Goal: Task Accomplishment & Management: Manage account settings

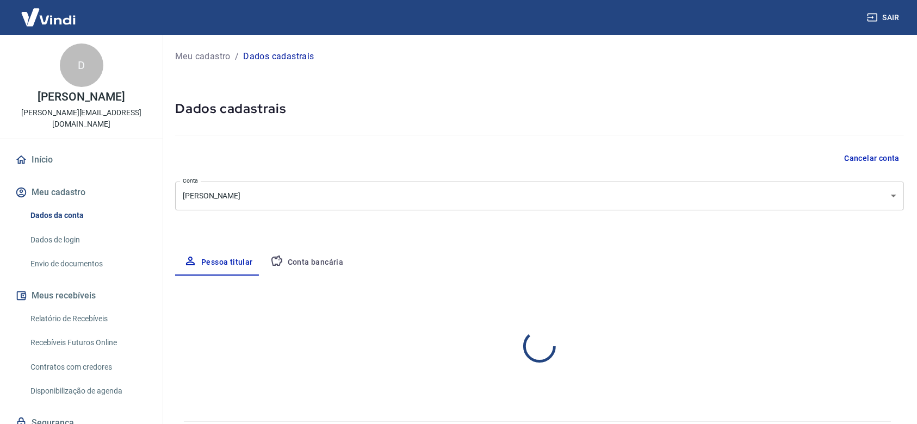
select select "SP"
select select "business"
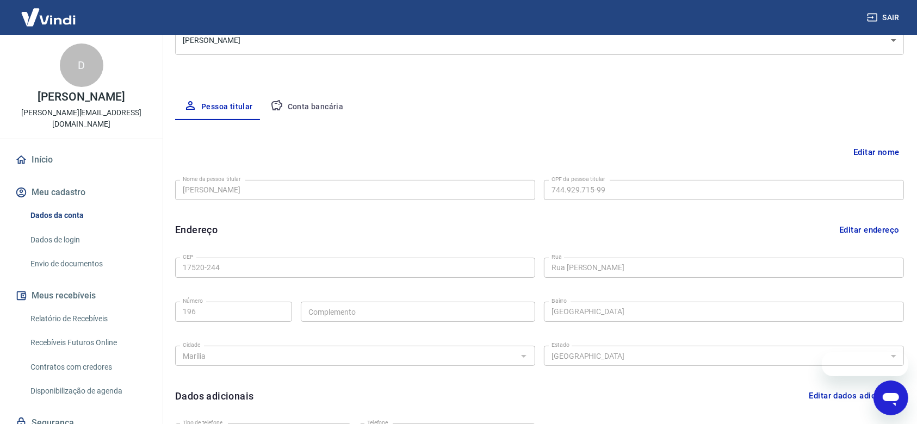
scroll to position [218, 0]
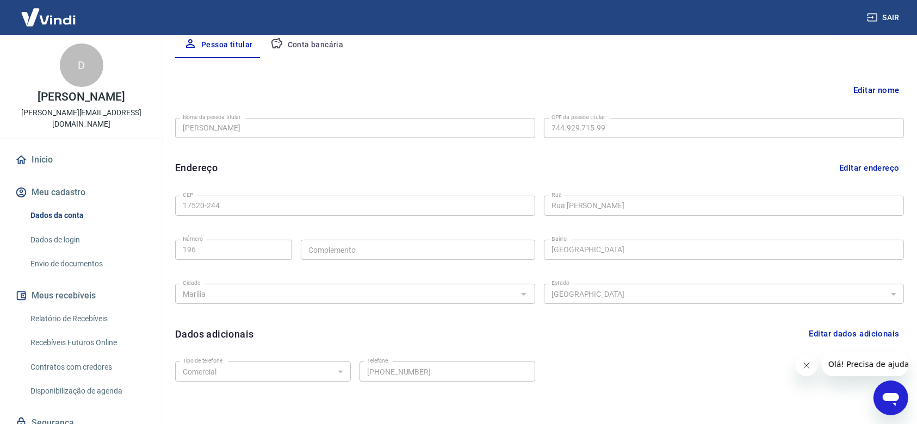
click at [118, 254] on link "Envio de documentos" at bounding box center [88, 264] width 124 height 22
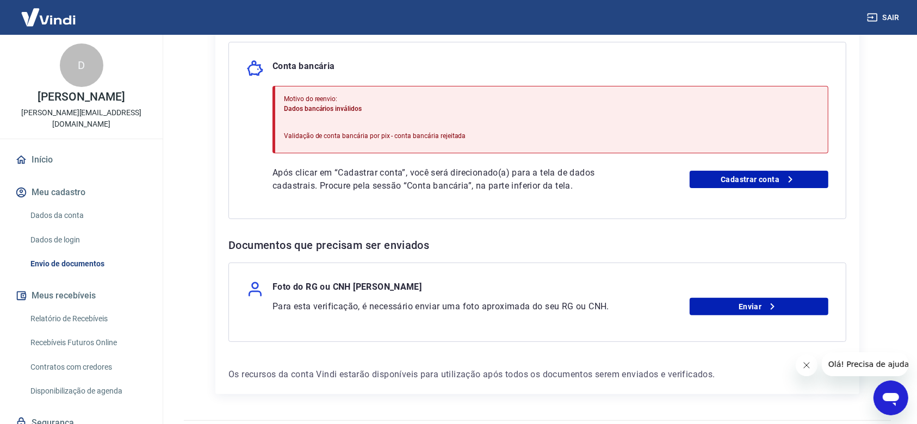
scroll to position [278, 0]
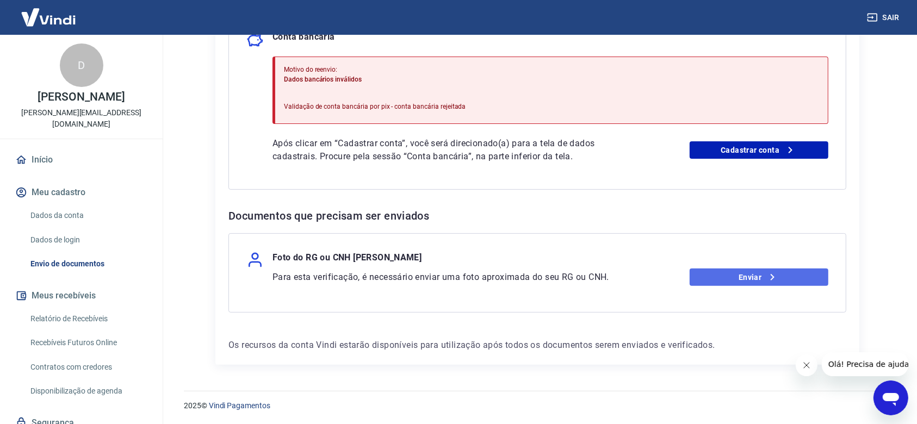
click at [738, 272] on link "Enviar" at bounding box center [759, 277] width 139 height 17
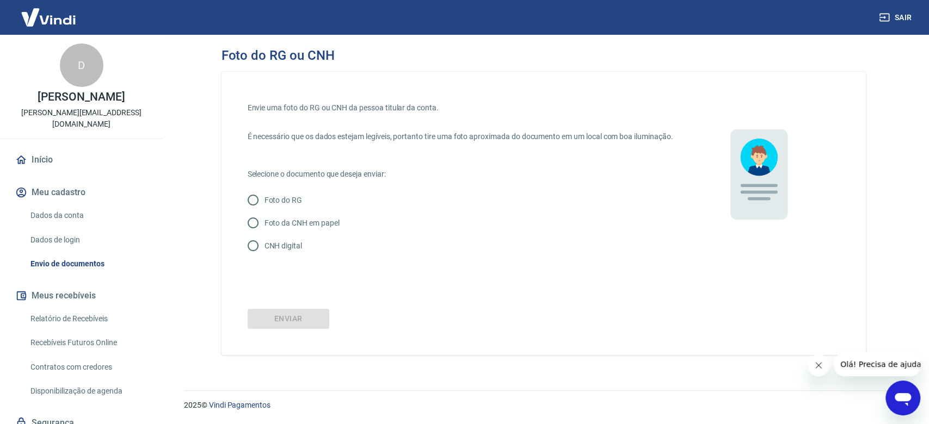
click at [286, 206] on p "Foto do RG" at bounding box center [283, 200] width 38 height 11
click at [264, 209] on input "Foto do RG" at bounding box center [253, 200] width 23 height 23
radio input "true"
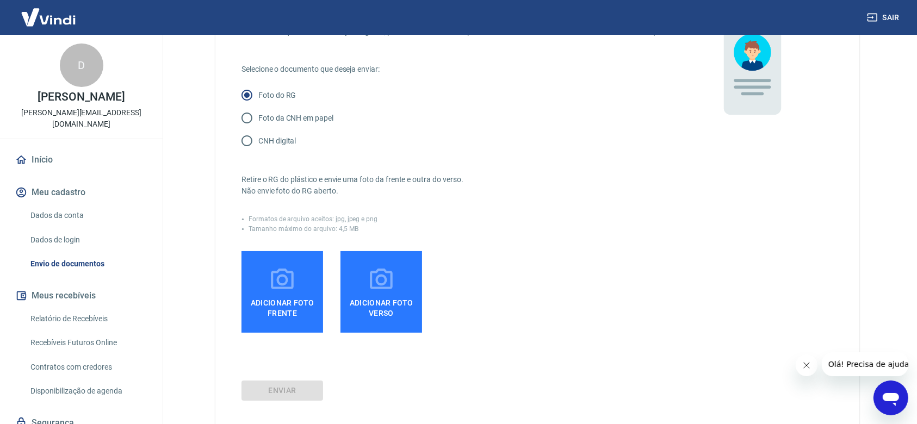
scroll to position [33, 0]
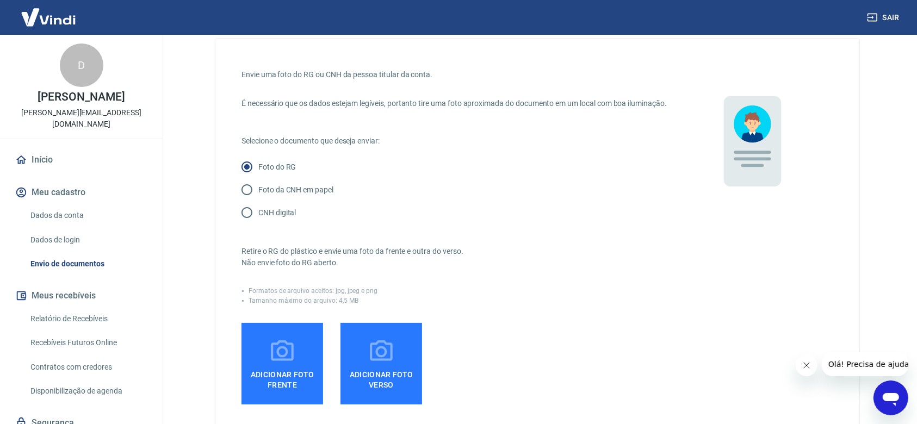
click at [289, 219] on p "CNH digital" at bounding box center [277, 212] width 38 height 11
click at [258, 224] on input "CNH digital" at bounding box center [247, 212] width 23 height 23
radio input "true"
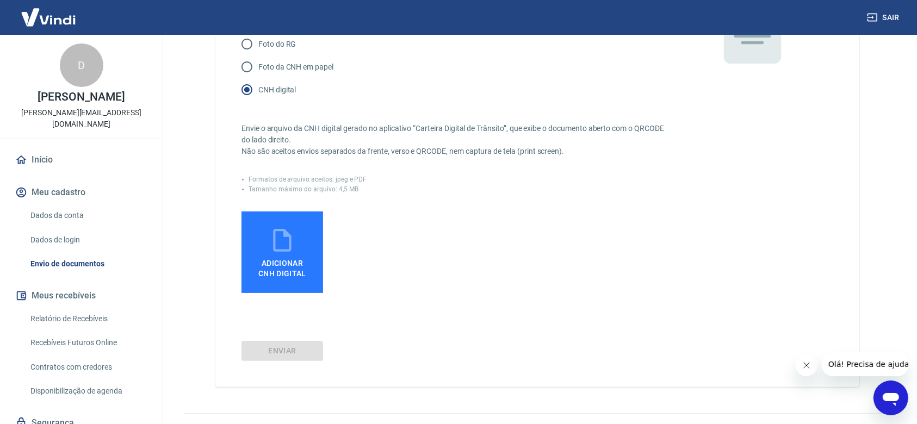
scroll to position [190, 0]
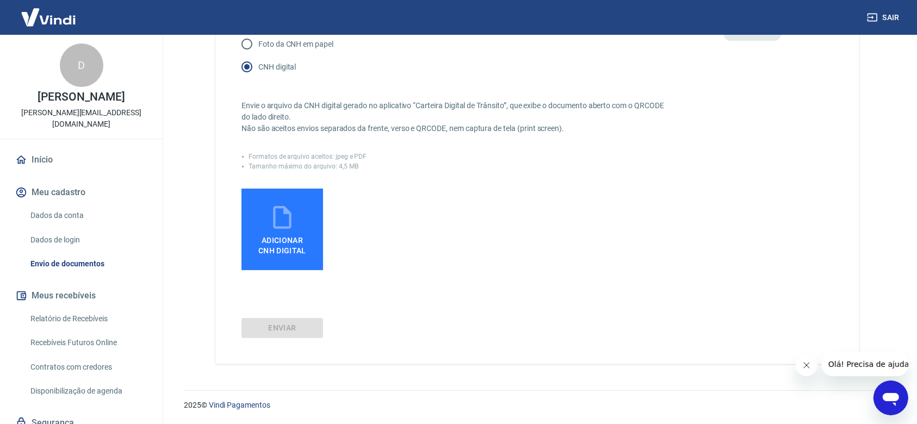
click at [291, 233] on span "Adicionar CNH Digital" at bounding box center [282, 243] width 57 height 24
click at [0, 0] on input "Adicionar CNH Digital" at bounding box center [0, 0] width 0 height 0
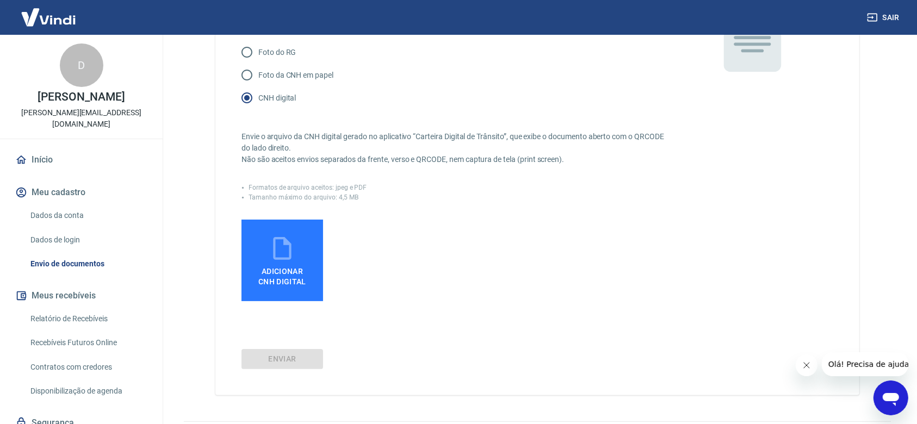
scroll to position [118, 0]
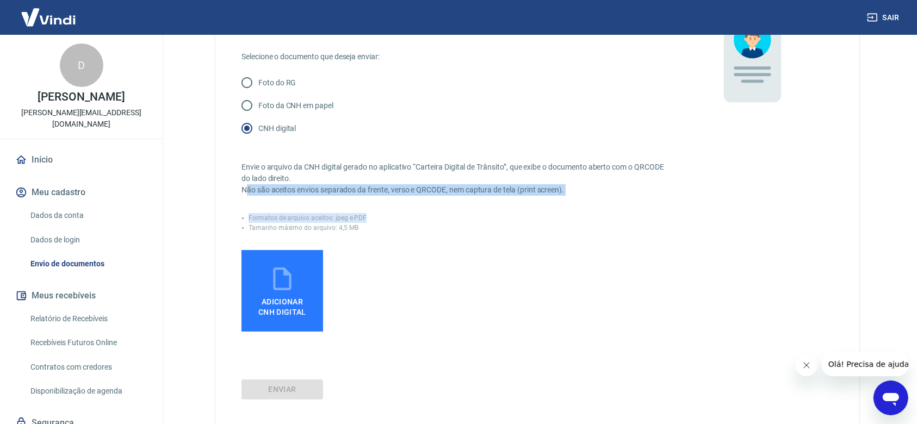
drag, startPoint x: 246, startPoint y: 205, endPoint x: 508, endPoint y: 209, distance: 261.8
click at [508, 209] on div "Envie o arquivo da CNH digital gerado no aplicativo “Carteira Digital de Trânsi…" at bounding box center [456, 236] width 429 height 192
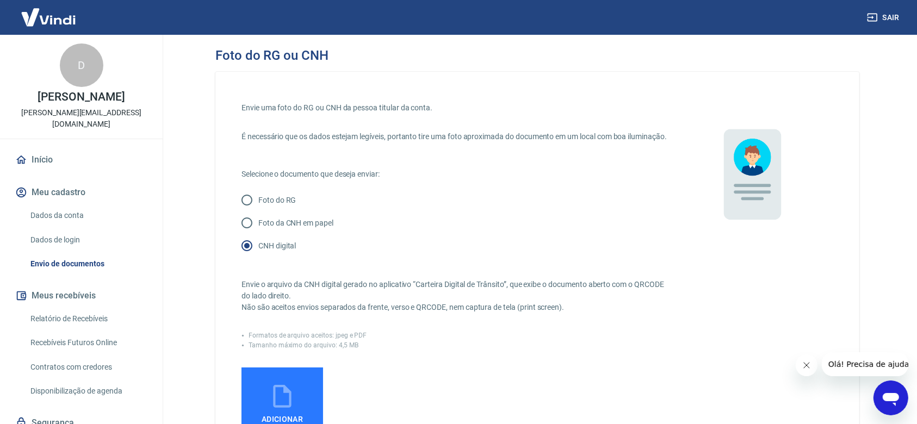
scroll to position [0, 0]
click at [51, 229] on link "Dados de login" at bounding box center [88, 240] width 124 height 22
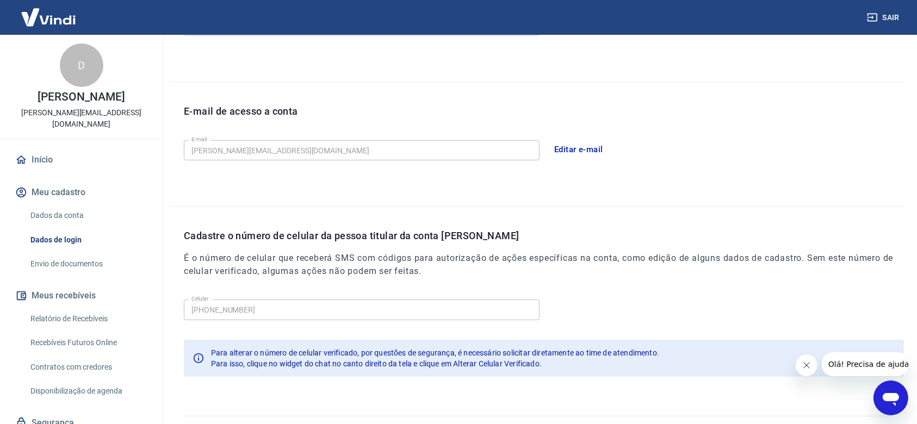
scroll to position [272, 0]
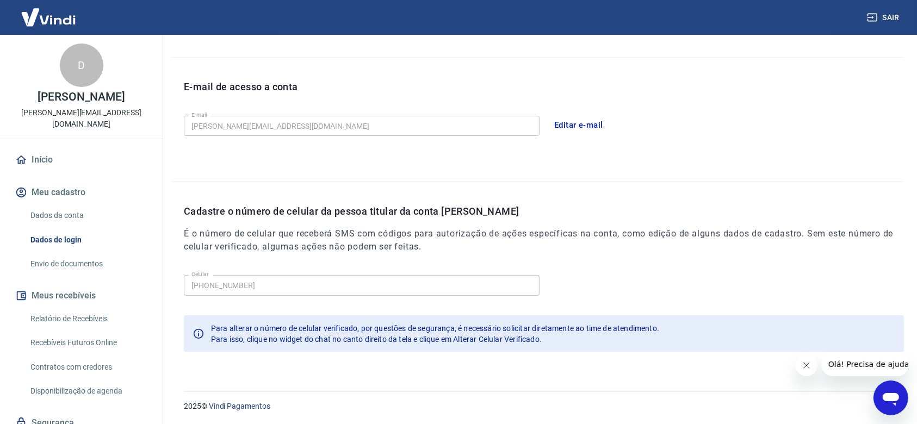
click at [67, 214] on link "Dados da conta" at bounding box center [88, 216] width 124 height 22
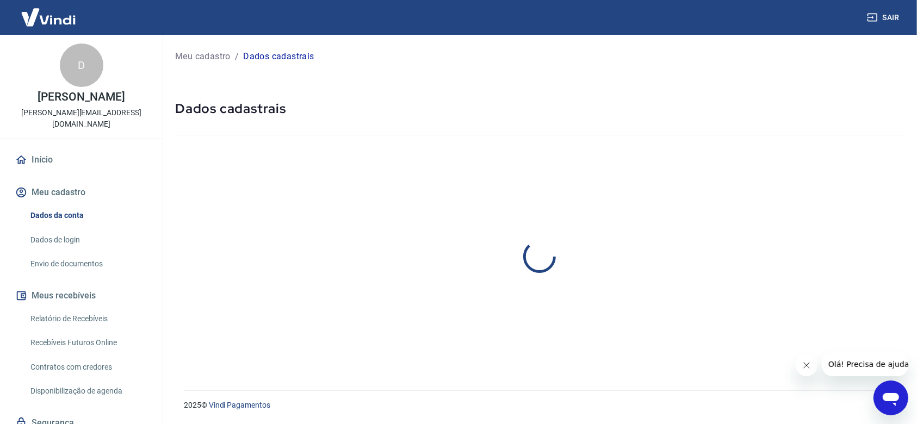
select select "SP"
select select "business"
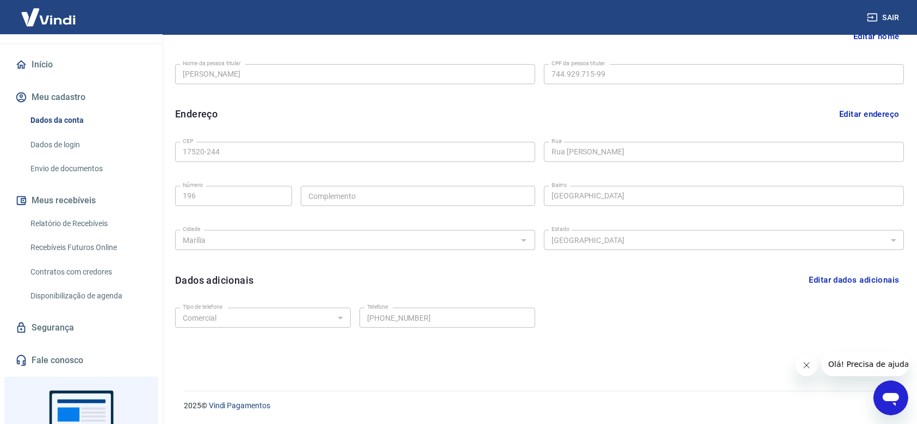
scroll to position [72, 0]
